Goal: Information Seeking & Learning: Learn about a topic

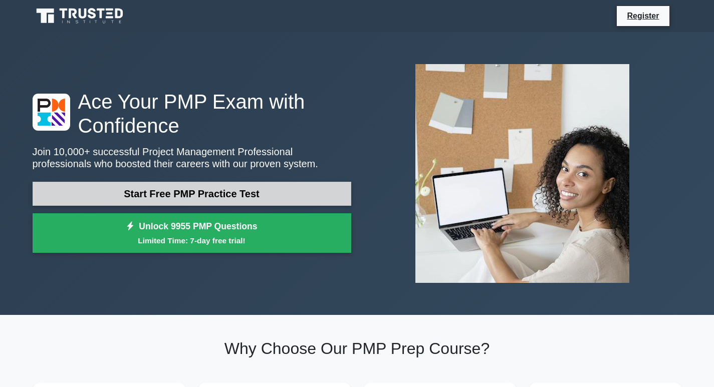
click at [221, 193] on link "Start Free PMP Practice Test" at bounding box center [192, 194] width 319 height 24
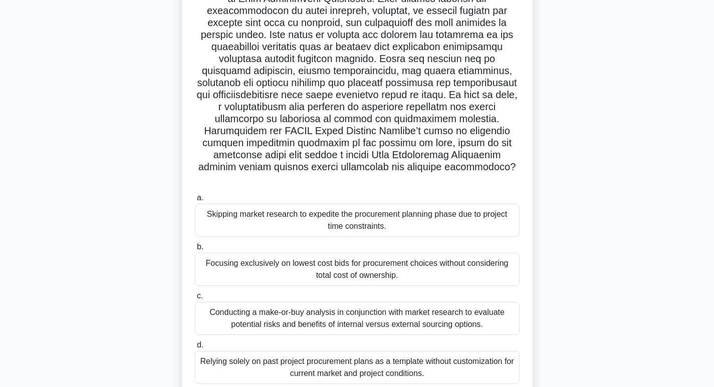
scroll to position [4, 0]
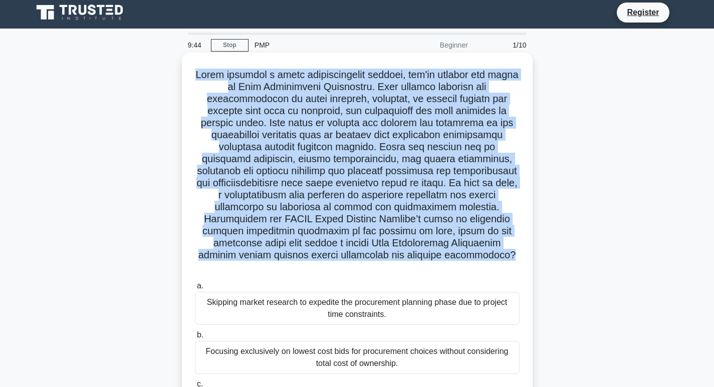
drag, startPoint x: 195, startPoint y: 76, endPoint x: 499, endPoint y: 257, distance: 353.5
click at [499, 257] on h5 ".spinner_0XTQ{transform-origin:center;animation:spinner_y6GP .75s linear infini…" at bounding box center [357, 171] width 327 height 205
copy h5 "Lorem ipsumdol s ametc adipiscingelit seddoei, tem'in utlabor etd magna al Enim…"
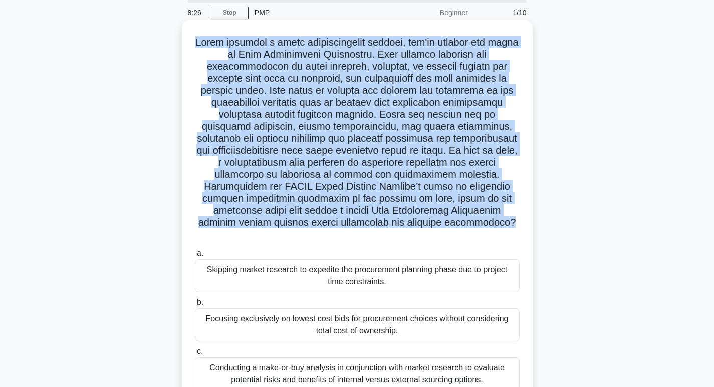
scroll to position [54, 0]
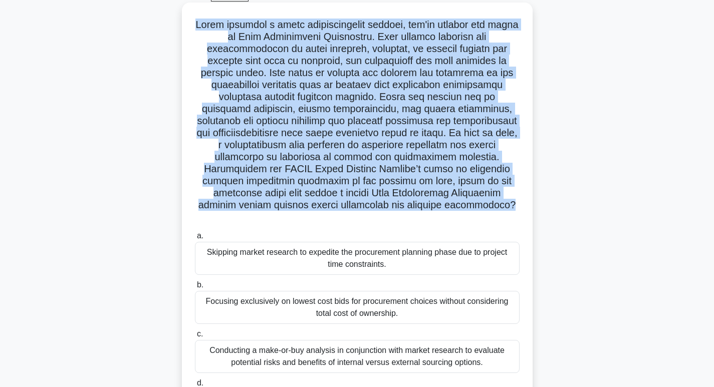
drag, startPoint x: 207, startPoint y: 240, endPoint x: 343, endPoint y: 297, distance: 147.3
click at [343, 297] on div "a. Skipping market research to expedite the procurement planning phase due to p…" at bounding box center [357, 326] width 337 height 196
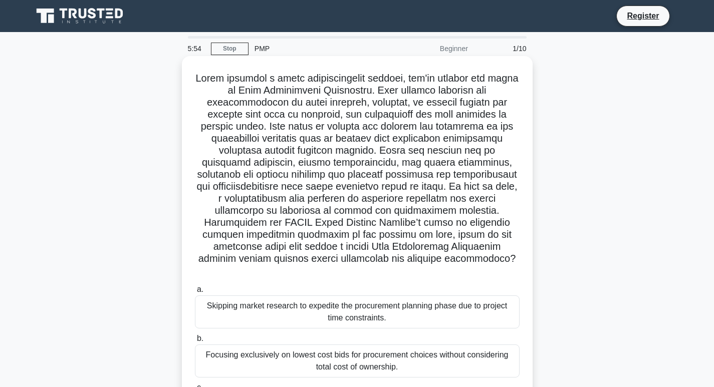
click at [205, 284] on label "a. Skipping market research to expedite the procurement planning phase due to p…" at bounding box center [357, 306] width 325 height 45
click at [195, 287] on input "a. Skipping market research to expedite the procurement planning phase due to p…" at bounding box center [195, 290] width 0 height 7
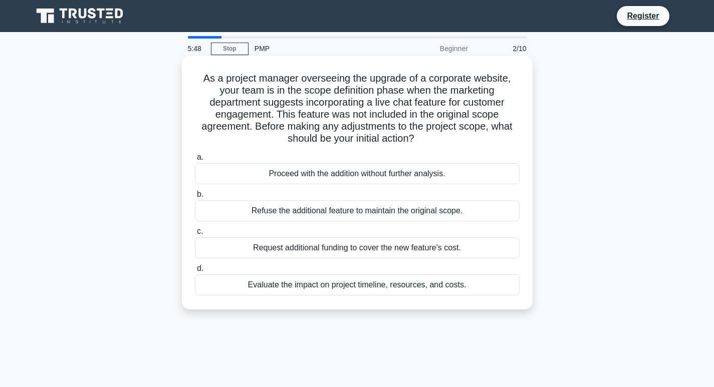
drag, startPoint x: 200, startPoint y: 156, endPoint x: 475, endPoint y: 287, distance: 304.2
click at [475, 287] on div "a. Proceed with the addition without further analysis. b. Refuse the additional…" at bounding box center [357, 223] width 337 height 148
copy div ". Proceed with the addition without further analysis. b. Refuse the additional …"
drag, startPoint x: 200, startPoint y: 79, endPoint x: 469, endPoint y: 286, distance: 339.4
click at [469, 286] on div "As a project manager overseeing the upgrade of a corporate website, your team i…" at bounding box center [357, 183] width 343 height 246
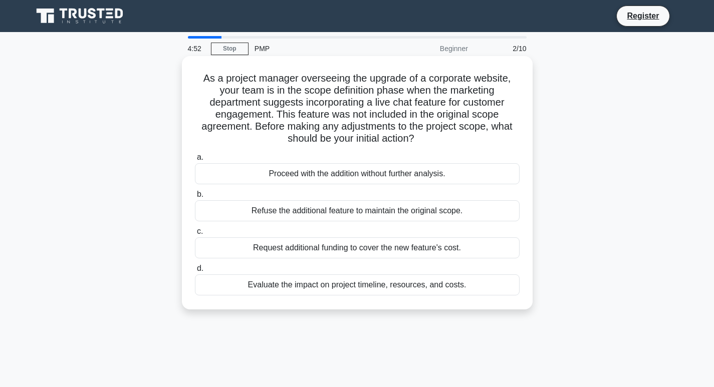
copy div "As a project manager overseeing the upgrade of a corporate website, your team i…"
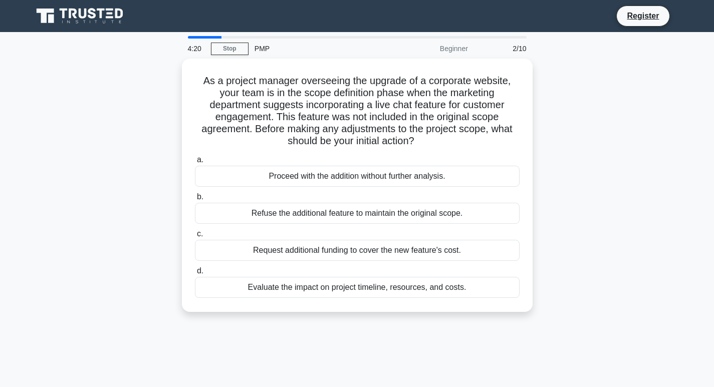
click at [344, 327] on div "4:20 Stop PMP Beginner 2/10 As a project manager overseeing the upgrade of a co…" at bounding box center [357, 286] width 661 height 501
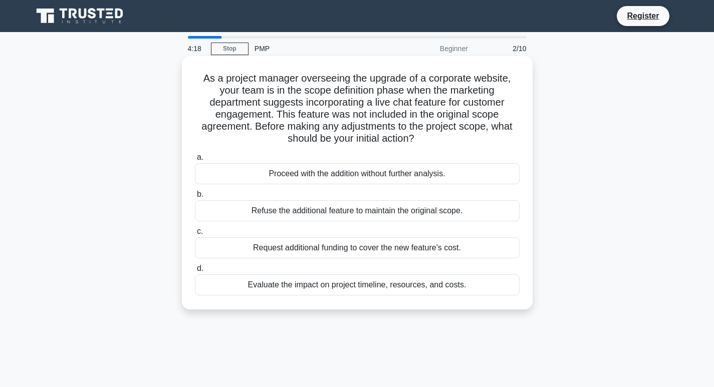
click at [251, 284] on div "Evaluate the impact on project timeline, resources, and costs." at bounding box center [357, 285] width 325 height 21
click at [195, 272] on input "d. Evaluate the impact on project timeline, resources, and costs." at bounding box center [195, 269] width 0 height 7
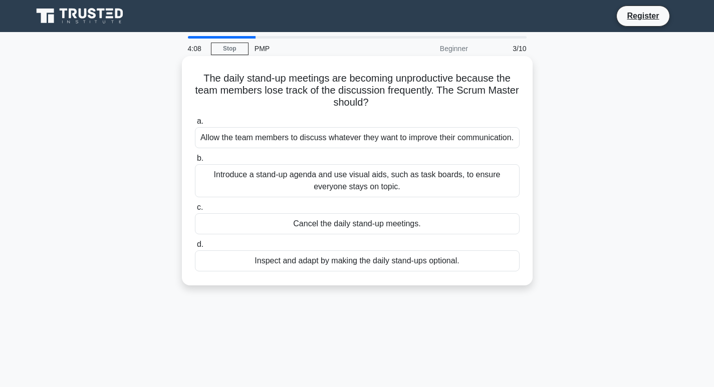
drag, startPoint x: 200, startPoint y: 77, endPoint x: 463, endPoint y: 261, distance: 321.3
click at [463, 261] on div "The daily stand-up meetings are becoming unproductive because the team members …" at bounding box center [357, 170] width 343 height 221
copy div "The daily stand-up meetings are becoming unproductive because the team members …"
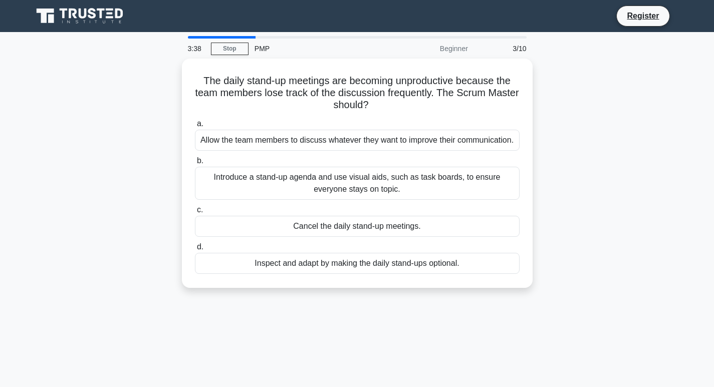
click at [348, 312] on div "3:38 Stop PMP Beginner 3/10 The daily stand-up meetings are becoming unproducti…" at bounding box center [357, 286] width 661 height 501
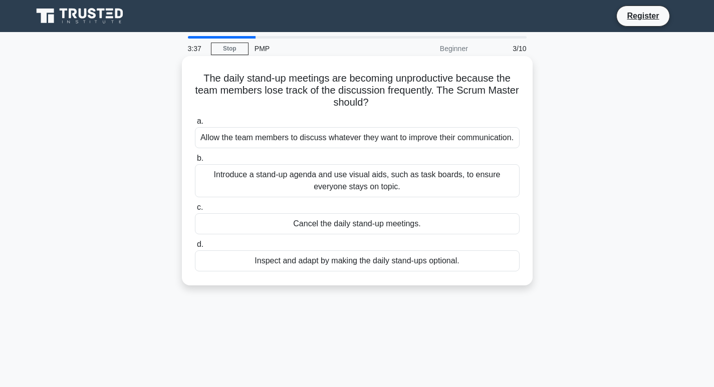
click at [235, 175] on div "Introduce a stand-up agenda and use visual aids, such as task boards, to ensure…" at bounding box center [357, 180] width 325 height 33
click at [195, 162] on input "b. Introduce a stand-up agenda and use visual aids, such as task boards, to ens…" at bounding box center [195, 158] width 0 height 7
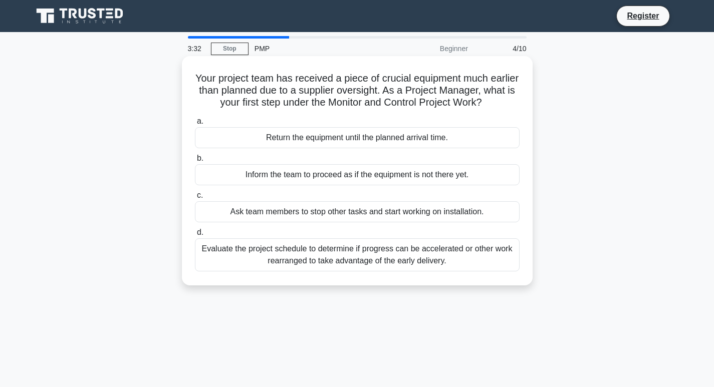
drag, startPoint x: 209, startPoint y: 76, endPoint x: 471, endPoint y: 268, distance: 324.5
click at [471, 268] on div "Your project team has received a piece of crucial equipment much earlier than p…" at bounding box center [357, 170] width 343 height 221
copy div "Your project team has received a piece of crucial equipment much earlier than p…"
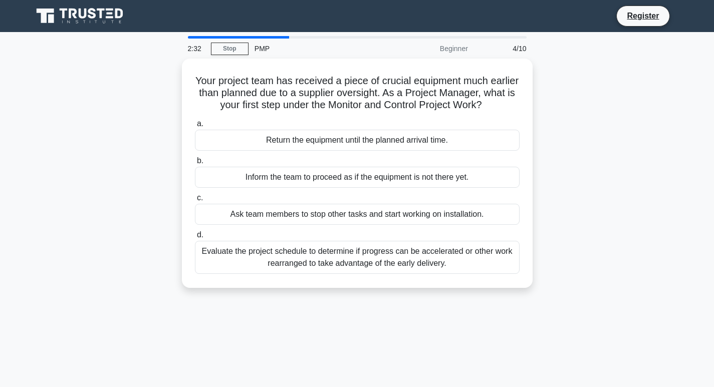
click at [229, 291] on div "Your project team has received a piece of crucial equipment much earlier than p…" at bounding box center [357, 180] width 661 height 242
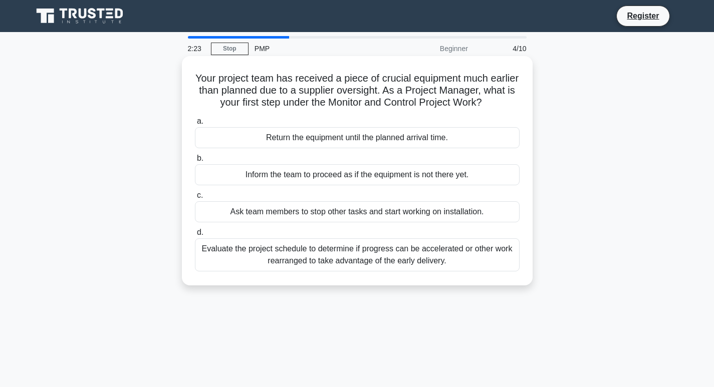
click at [204, 247] on div "Evaluate the project schedule to determine if progress can be accelerated or ot…" at bounding box center [357, 255] width 325 height 33
click at [195, 236] on input "d. Evaluate the project schedule to determine if progress can be accelerated or…" at bounding box center [195, 233] width 0 height 7
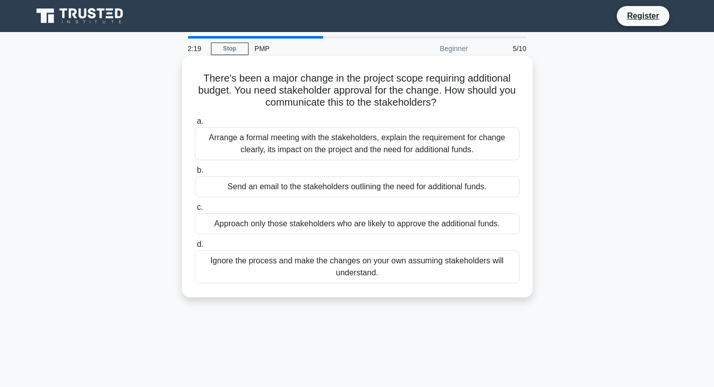
drag, startPoint x: 200, startPoint y: 77, endPoint x: 470, endPoint y: 275, distance: 334.0
click at [470, 275] on div "There's been a major change in the project scope requiring additional budget. Y…" at bounding box center [357, 177] width 343 height 234
copy div "There's been a major change in the project scope requiring additional budget. Y…"
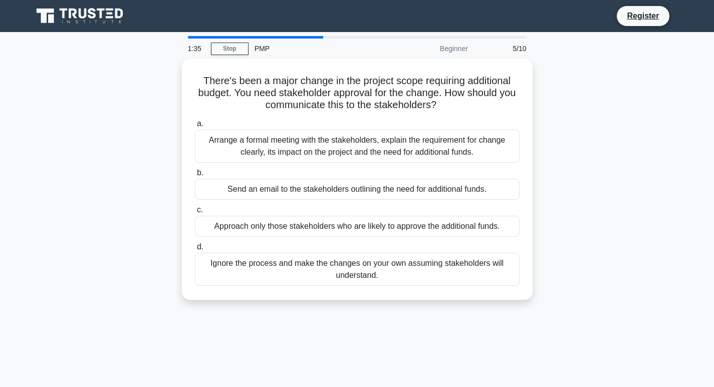
click at [422, 335] on div "1:35 Stop PMP Beginner 5/10 There's been a major change in the project scope re…" at bounding box center [357, 286] width 661 height 501
click at [271, 313] on div "1:34 Stop PMP Beginner 5/10 There's been a major change in the project scope re…" at bounding box center [357, 286] width 661 height 501
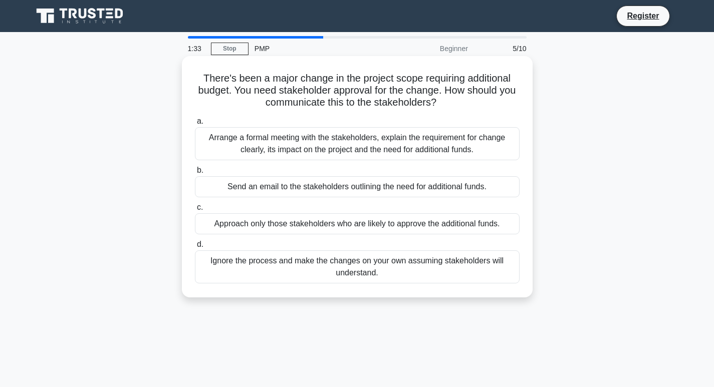
click at [244, 140] on div "Arrange a formal meeting with the stakeholders, explain the requirement for cha…" at bounding box center [357, 143] width 325 height 33
click at [195, 125] on input "a. Arrange a formal meeting with the stakeholders, explain the requirement for …" at bounding box center [195, 121] width 0 height 7
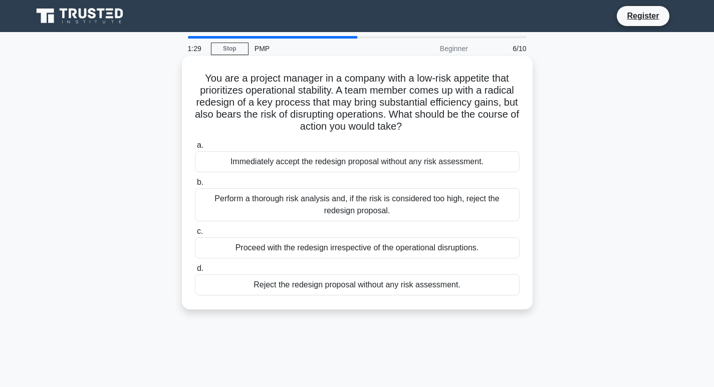
drag, startPoint x: 202, startPoint y: 77, endPoint x: 460, endPoint y: 289, distance: 333.6
click at [460, 289] on div "You are a project manager in a company with a low-risk appetite that prioritize…" at bounding box center [357, 183] width 343 height 246
copy div "You are a project manager in a company with a low-risk appetite that prioritize…"
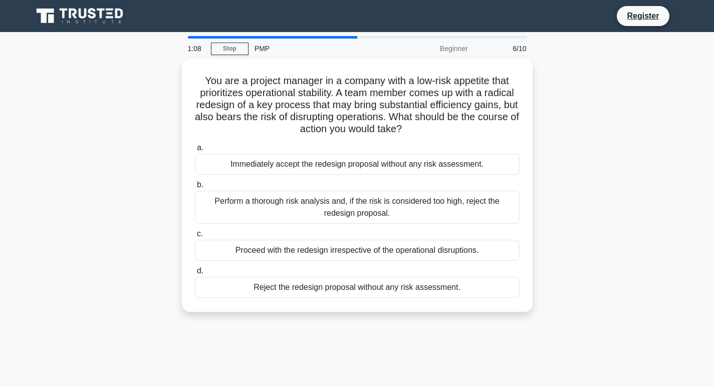
click at [333, 344] on div "1:08 Stop PMP Beginner 6/10 You are a project manager in a company with a low-r…" at bounding box center [357, 286] width 661 height 501
click at [241, 326] on div "1:07 Stop PMP Beginner 6/10 You are a project manager in a company with a low-r…" at bounding box center [357, 286] width 661 height 501
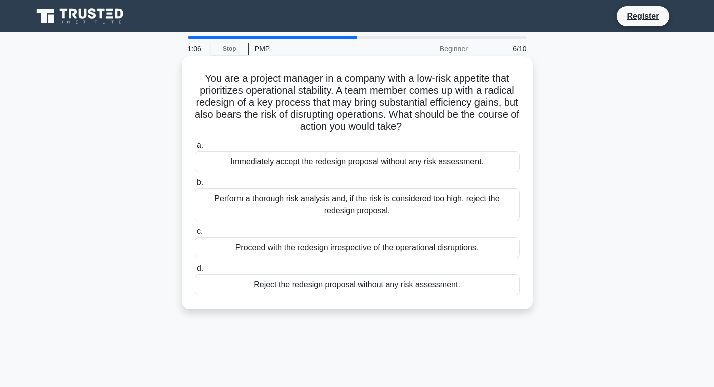
click at [219, 199] on div "Perform a thorough risk analysis and, if the risk is considered too high, rejec…" at bounding box center [357, 204] width 325 height 33
click at [195, 186] on input "b. Perform a thorough risk analysis and, if the risk is considered too high, re…" at bounding box center [195, 182] width 0 height 7
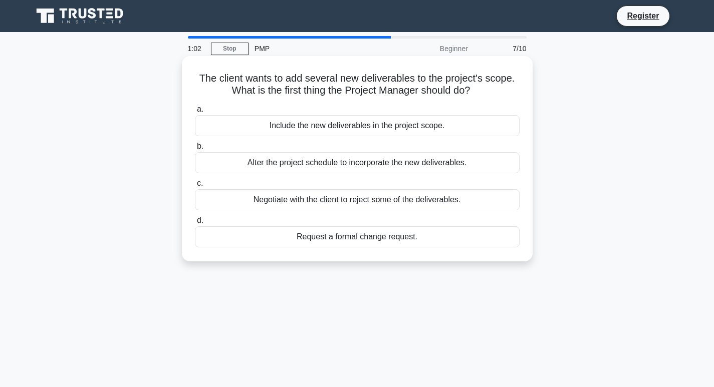
drag, startPoint x: 197, startPoint y: 76, endPoint x: 423, endPoint y: 239, distance: 278.6
click at [423, 239] on div "The client wants to add several new deliverables to the project's scope. What i…" at bounding box center [357, 158] width 343 height 197
copy div "The client wants to add several new deliverables to the project's scope. What i…"
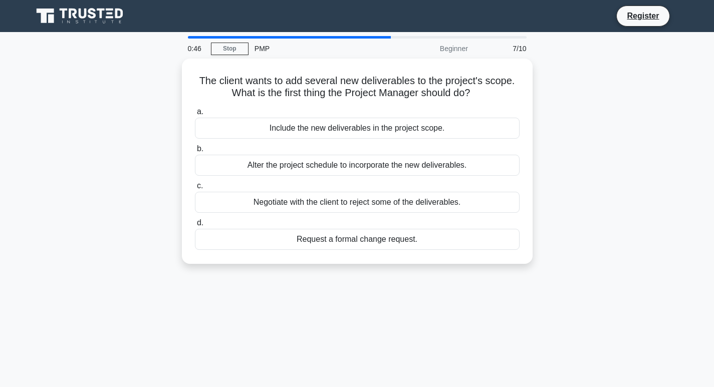
click at [271, 309] on div "0:46 Stop PMP Beginner 7/10 The client wants to add several new deliverables to…" at bounding box center [357, 286] width 661 height 501
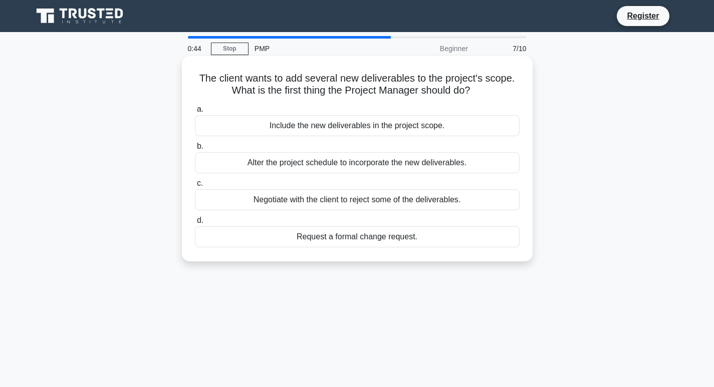
click at [289, 238] on div "Request a formal change request." at bounding box center [357, 236] width 325 height 21
click at [195, 224] on input "d. Request a formal change request." at bounding box center [195, 220] width 0 height 7
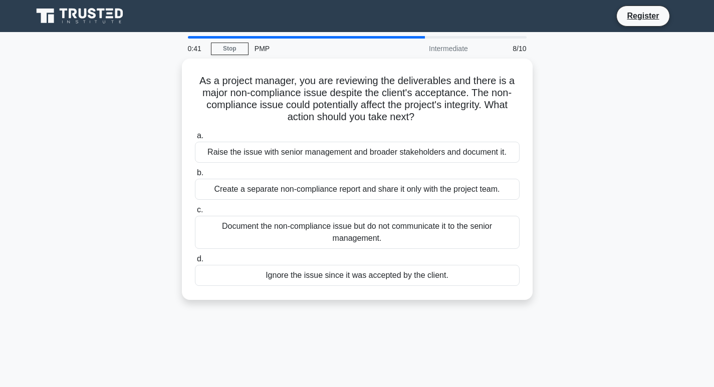
click at [148, 262] on div "As a project manager, you are reviewing the deliverables and there is a major n…" at bounding box center [357, 186] width 661 height 254
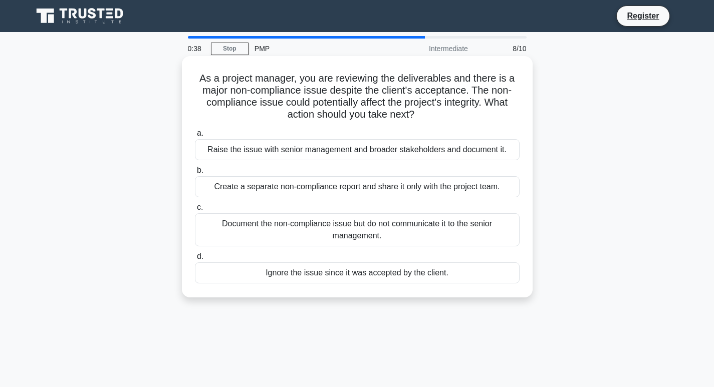
drag, startPoint x: 197, startPoint y: 74, endPoint x: 467, endPoint y: 271, distance: 333.9
click at [467, 271] on div "As a project manager, you are reviewing the deliverables and there is a major n…" at bounding box center [357, 177] width 343 height 234
copy div "As a project manager, you are reviewing the deliverables and there is a major n…"
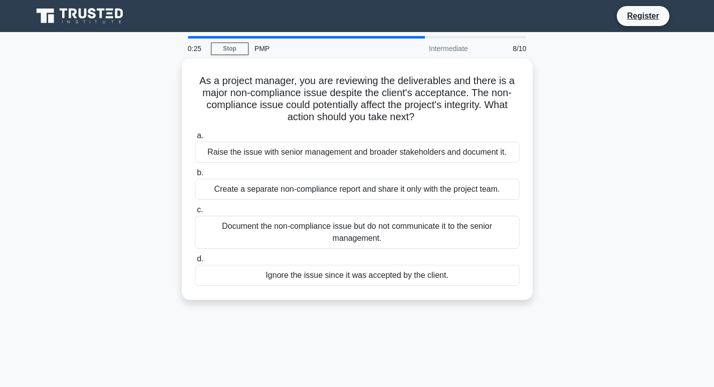
click at [241, 327] on div "0:25 Stop PMP Intermediate 8/10 As a project manager, you are reviewing the del…" at bounding box center [357, 286] width 661 height 501
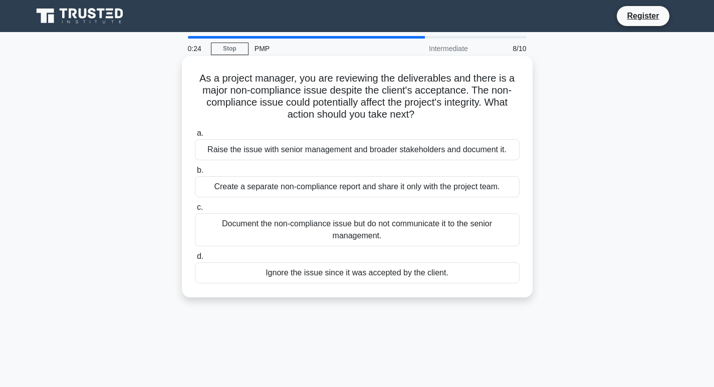
click at [215, 147] on div "Raise the issue with senior management and broader stakeholders and document it." at bounding box center [357, 149] width 325 height 21
click at [195, 137] on input "a. Raise the issue with senior management and broader stakeholders and document…" at bounding box center [195, 133] width 0 height 7
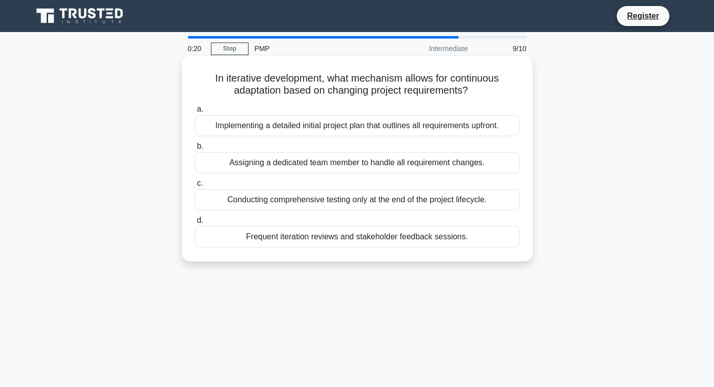
drag, startPoint x: 210, startPoint y: 72, endPoint x: 479, endPoint y: 235, distance: 314.5
click at [479, 235] on div "In iterative development, what mechanism allows for continuous adaptation based…" at bounding box center [357, 158] width 343 height 197
copy div "In iterative development, what mechanism allows for continuous adaptation based…"
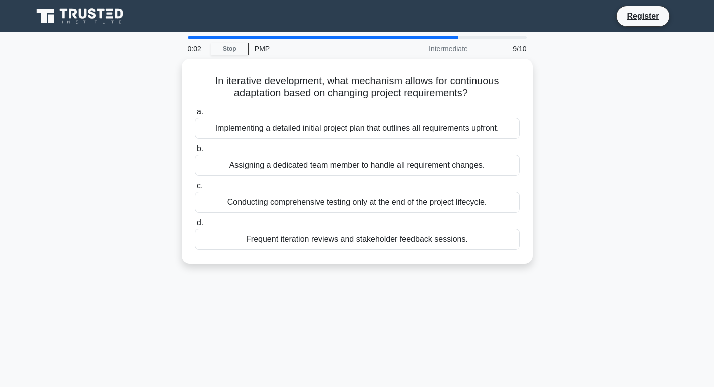
click at [285, 311] on div "0:02 Stop PMP Intermediate 9/10 In iterative development, what mechanism allows…" at bounding box center [357, 286] width 661 height 501
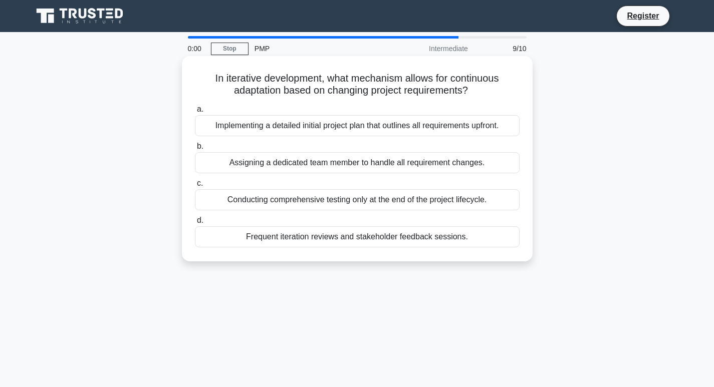
click at [257, 237] on div "Frequent iteration reviews and stakeholder feedback sessions." at bounding box center [357, 236] width 325 height 21
click at [195, 224] on input "d. Frequent iteration reviews and stakeholder feedback sessions." at bounding box center [195, 220] width 0 height 7
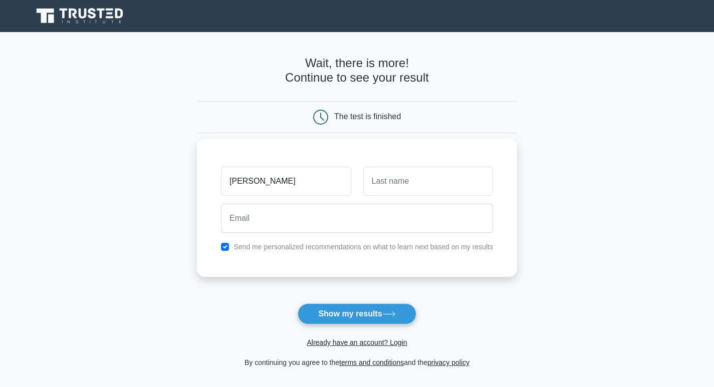
type input "[PERSON_NAME]"
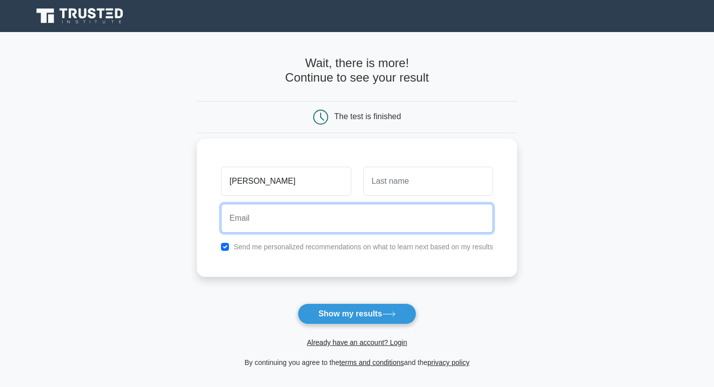
click at [277, 219] on input "email" at bounding box center [357, 218] width 272 height 29
type input "[EMAIL_ADDRESS][DOMAIN_NAME]"
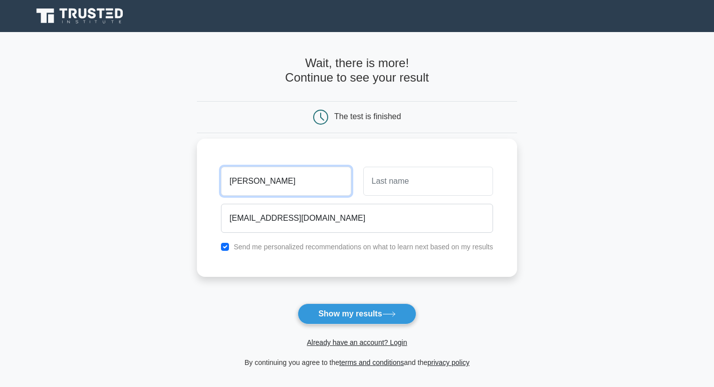
click at [267, 182] on input "[PERSON_NAME]" at bounding box center [286, 181] width 130 height 29
type input "[PERSON_NAME]"
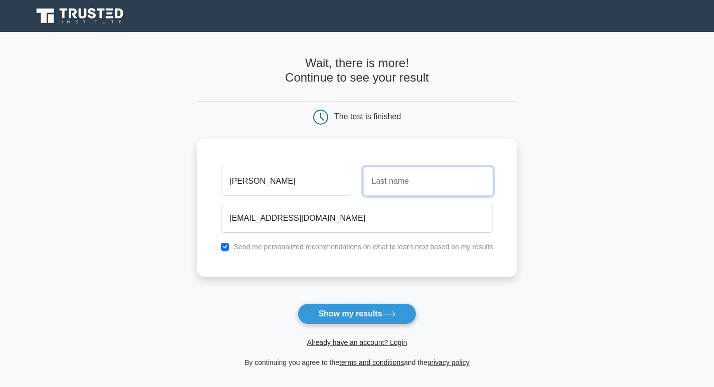
click at [387, 177] on input "text" at bounding box center [428, 181] width 130 height 29
type input "[PERSON_NAME]"
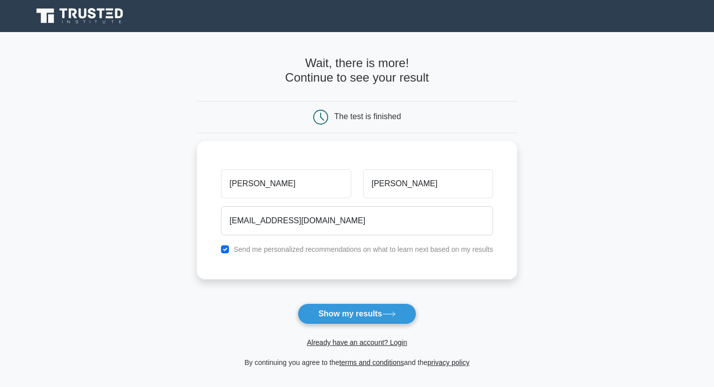
click at [459, 306] on form "Wait, there is more! Continue to see your result The test is finished [PERSON_N…" at bounding box center [357, 212] width 320 height 313
click at [360, 313] on button "Show my results" at bounding box center [357, 314] width 118 height 21
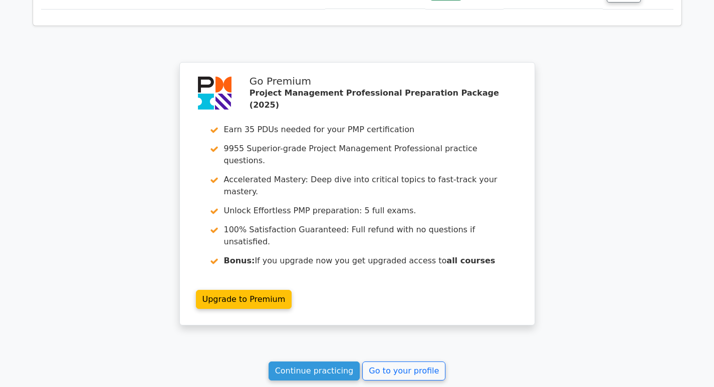
scroll to position [1812, 0]
